Goal: Navigation & Orientation: Understand site structure

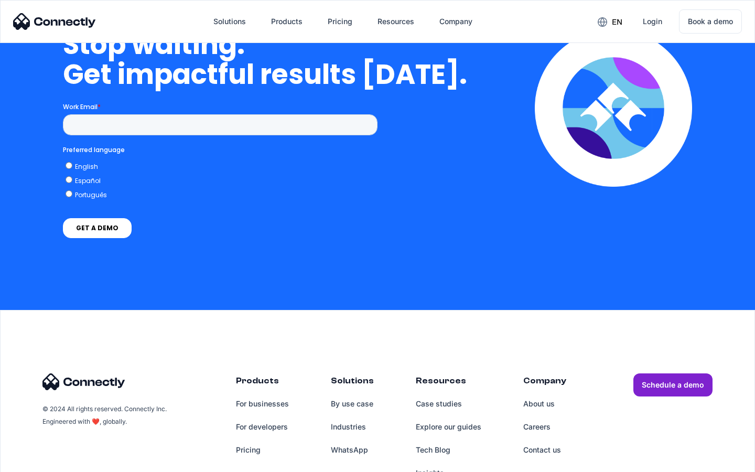
scroll to position [4314, 0]
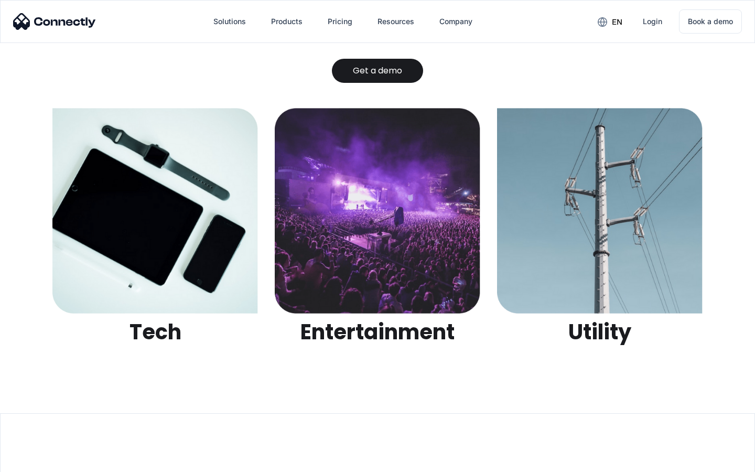
scroll to position [3309, 0]
